Goal: Use online tool/utility: Utilize a website feature to perform a specific function

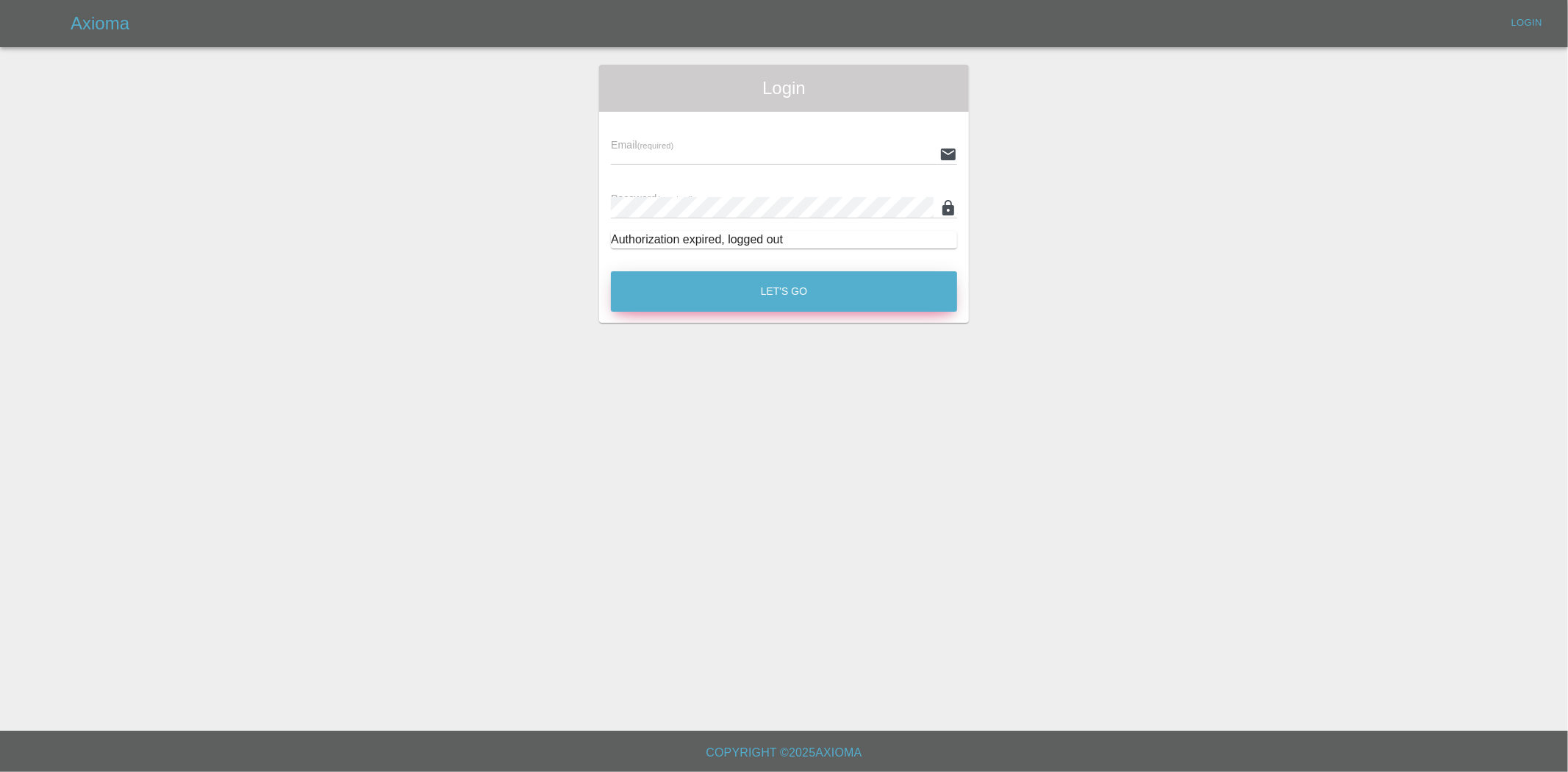
type input "[PERSON_NAME][EMAIL_ADDRESS][PERSON_NAME][DOMAIN_NAME]"
click at [841, 288] on button "Let's Go" at bounding box center [784, 292] width 347 height 40
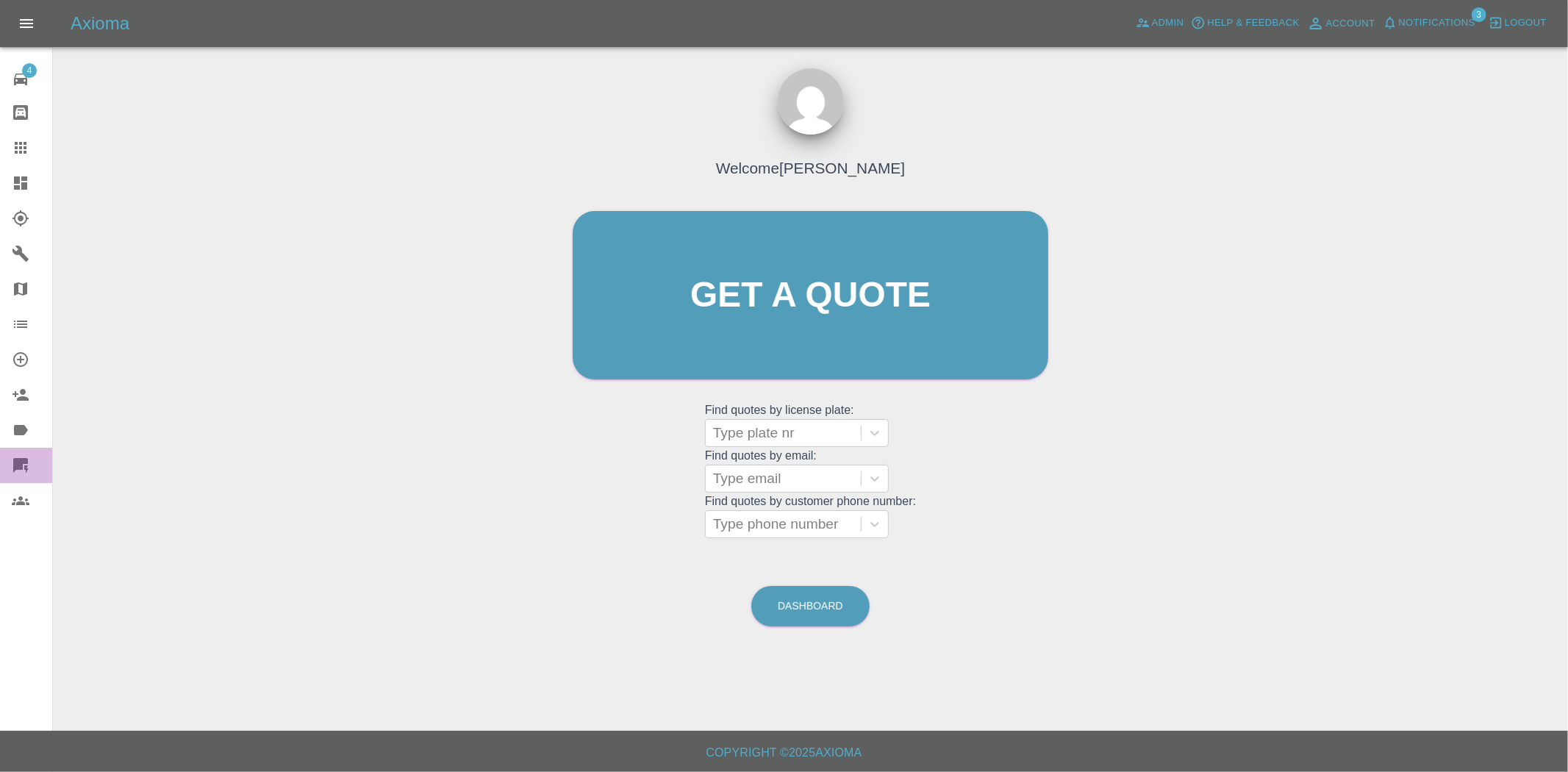
click at [17, 461] on icon at bounding box center [20, 465] width 15 height 15
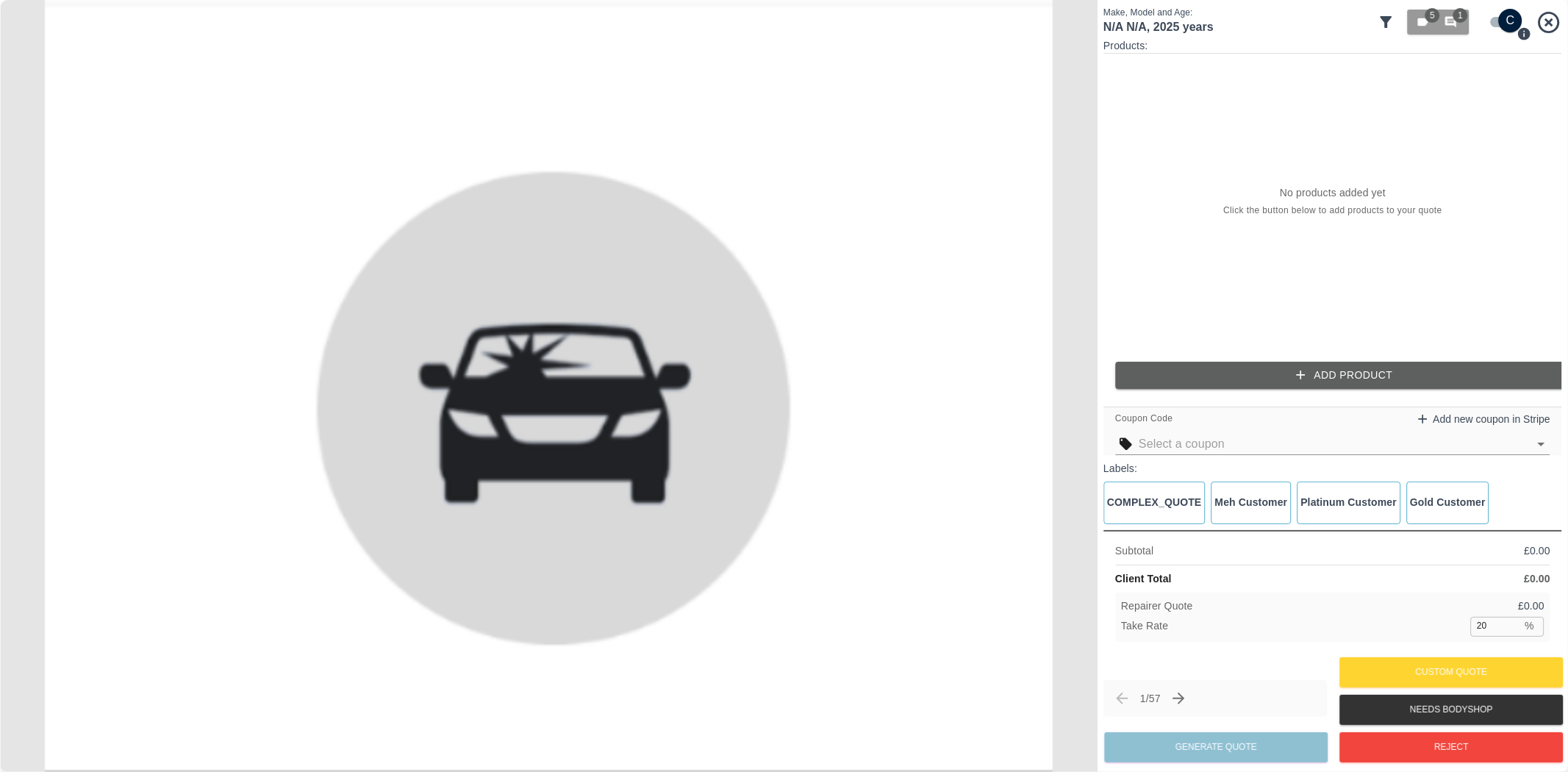
click at [1473, 611] on div "Repairer Quote £ 0.00" at bounding box center [1332, 606] width 423 height 15
click at [1500, 623] on input "20" at bounding box center [1496, 626] width 51 height 19
click at [1552, 19] on icon at bounding box center [1549, 22] width 22 height 22
